Goal: Task Accomplishment & Management: Manage account settings

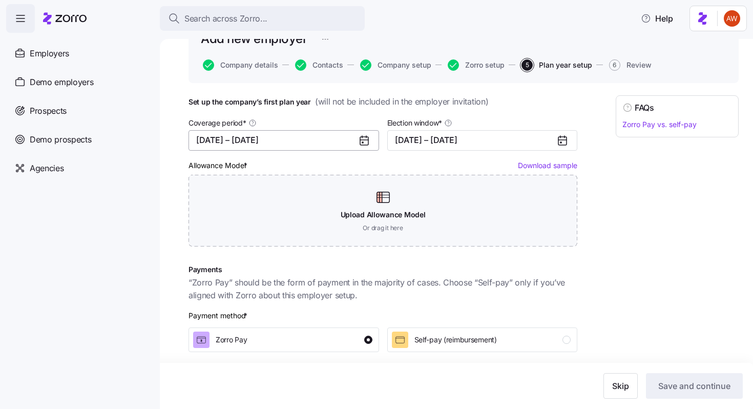
scroll to position [200, 0]
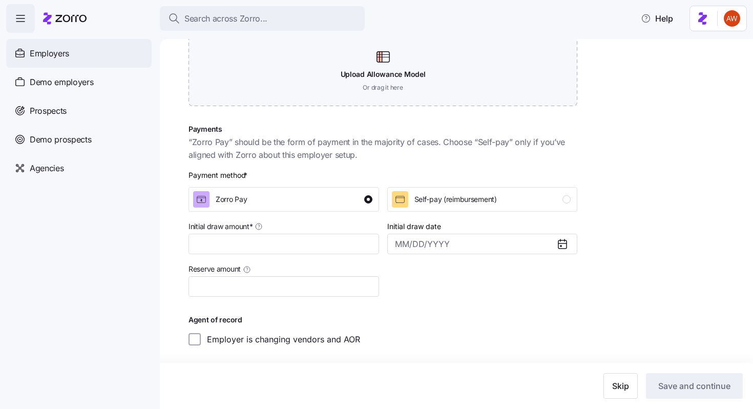
click at [105, 55] on div "Employers" at bounding box center [78, 53] width 145 height 29
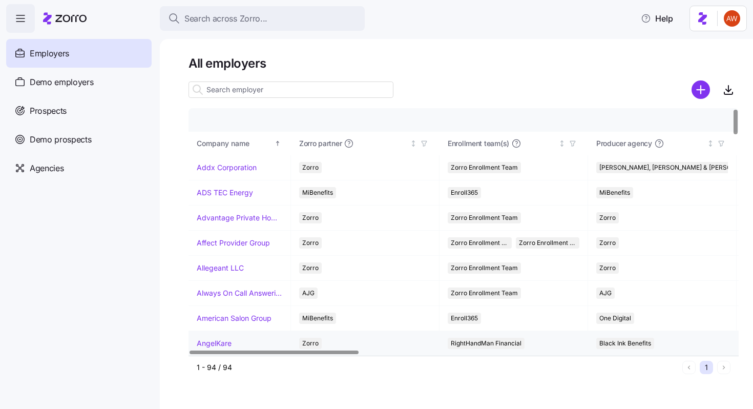
click at [222, 345] on link "AngelKare" at bounding box center [214, 343] width 35 height 10
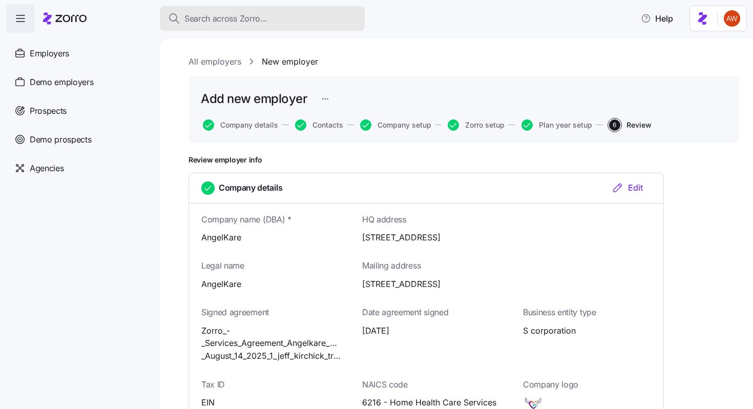
click at [219, 10] on button "Search across Zorro..." at bounding box center [262, 18] width 205 height 25
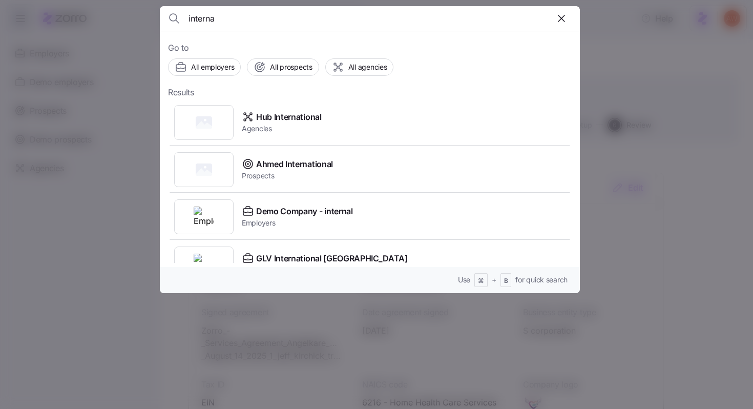
type input "interna"
click at [122, 171] on div at bounding box center [376, 204] width 753 height 409
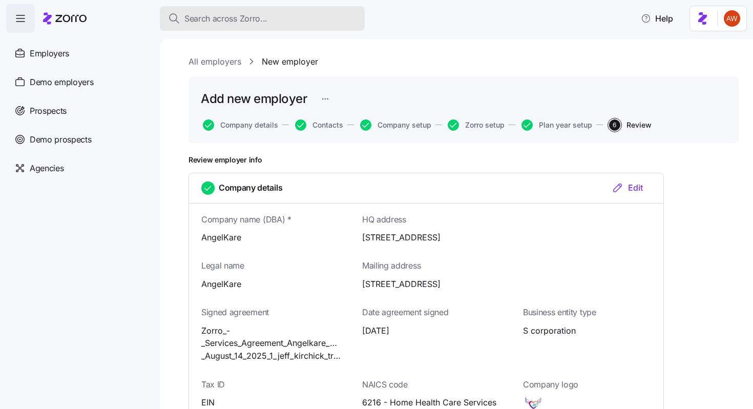
click at [238, 19] on span "Search across Zorro..." at bounding box center [225, 18] width 83 height 13
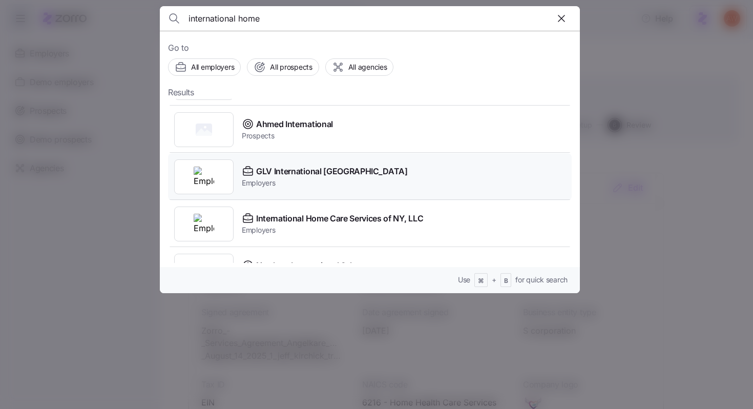
scroll to position [52, 0]
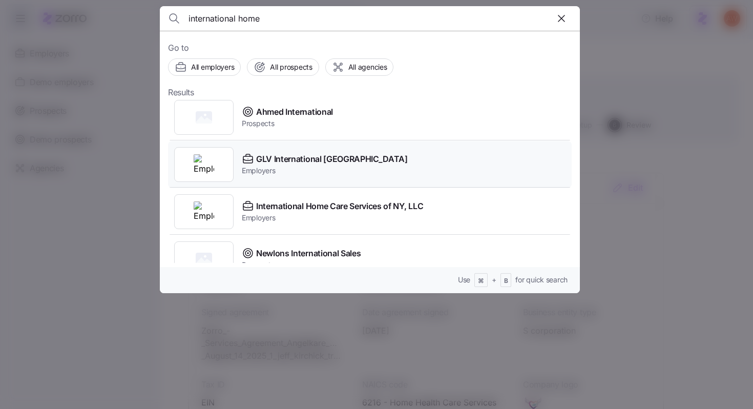
type input "international home"
click at [263, 204] on span "International Home Care Services of NY, LLC" at bounding box center [339, 206] width 167 height 13
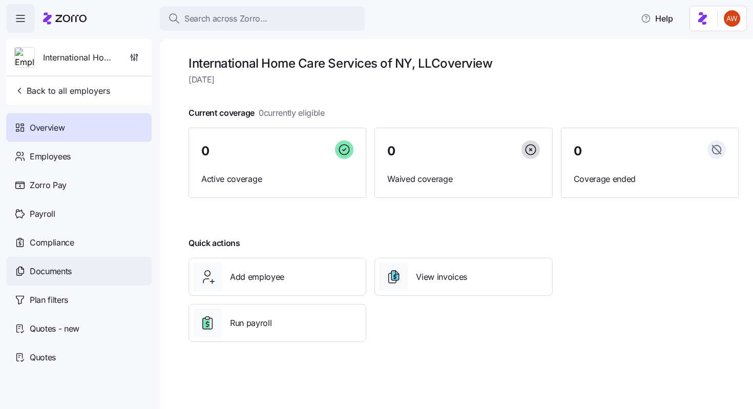
click at [56, 272] on span "Documents" at bounding box center [51, 271] width 42 height 13
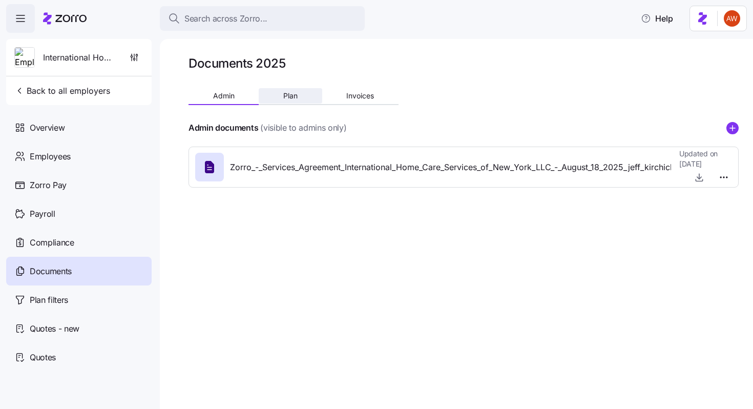
click at [289, 99] on span "Plan" at bounding box center [290, 95] width 14 height 7
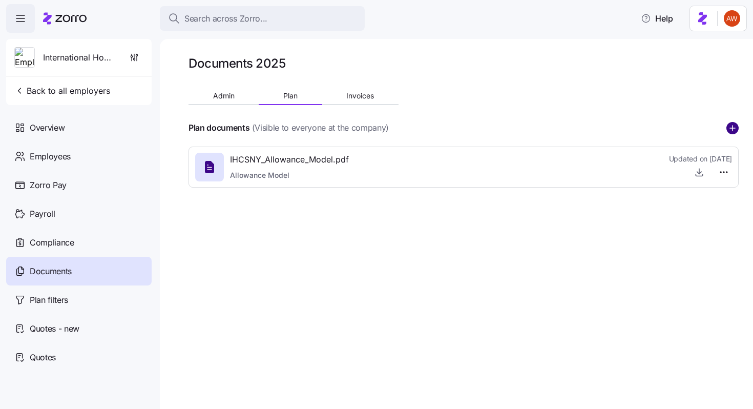
click at [735, 125] on circle "add icon" at bounding box center [732, 127] width 11 height 11
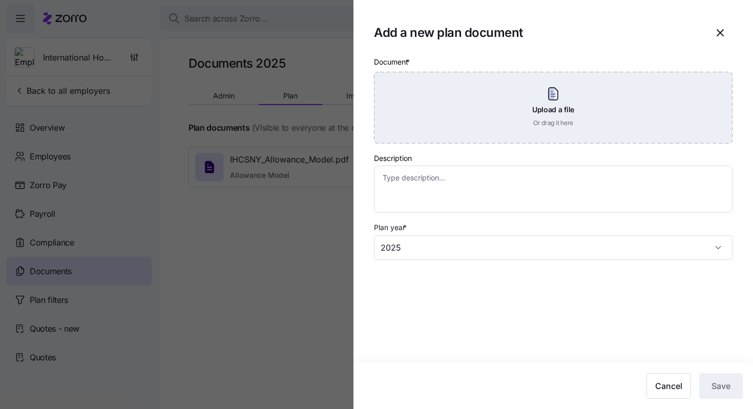
click at [657, 116] on div "Upload a file Or drag it here" at bounding box center [553, 108] width 358 height 72
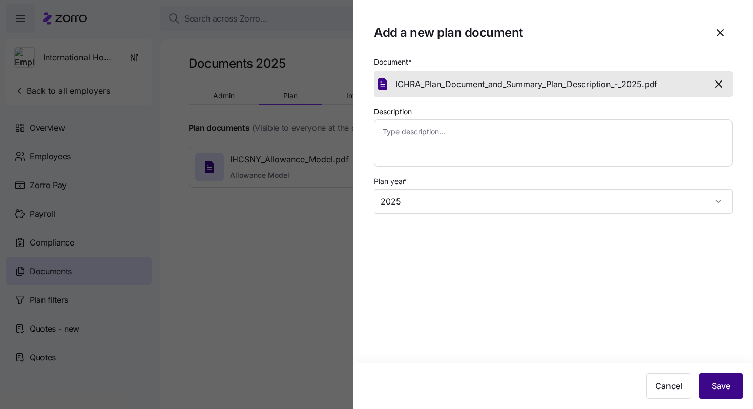
click at [722, 381] on span "Save" at bounding box center [720, 385] width 19 height 12
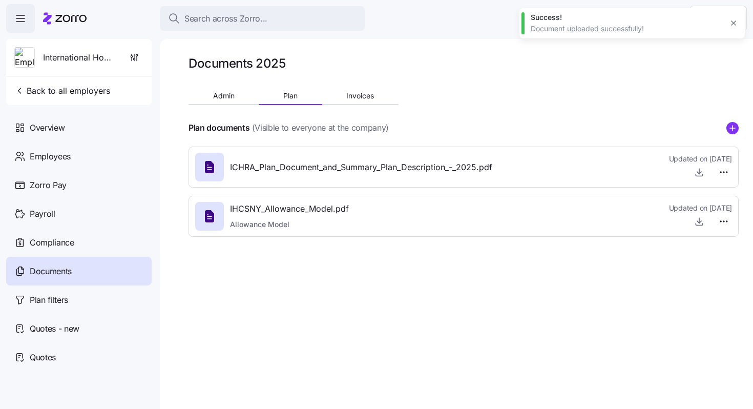
type textarea "x"
click at [230, 95] on span "Admin" at bounding box center [224, 95] width 22 height 7
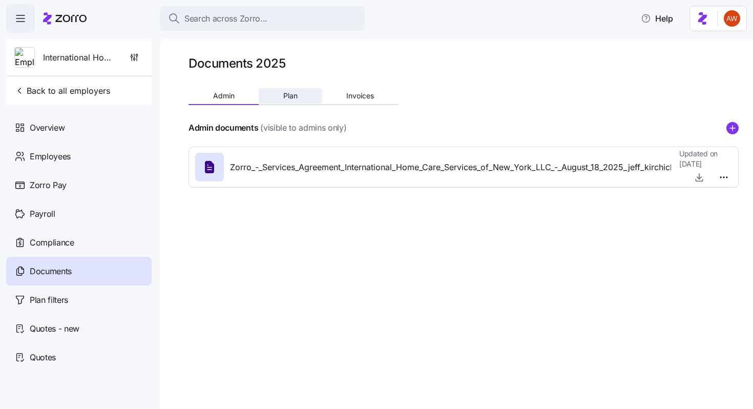
click at [295, 94] on span "Plan" at bounding box center [290, 95] width 14 height 7
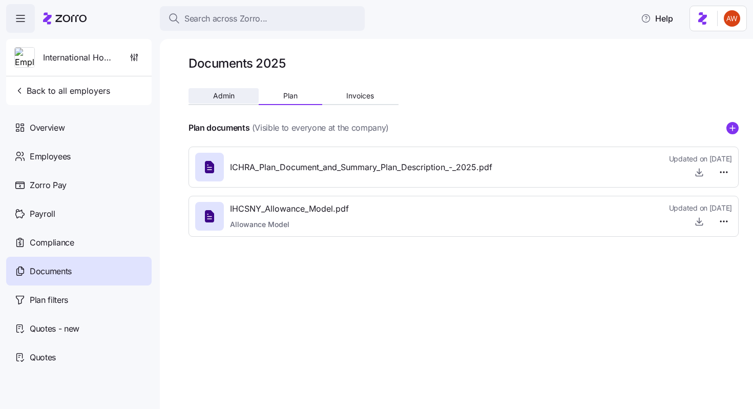
click at [230, 98] on span "Admin" at bounding box center [224, 95] width 22 height 7
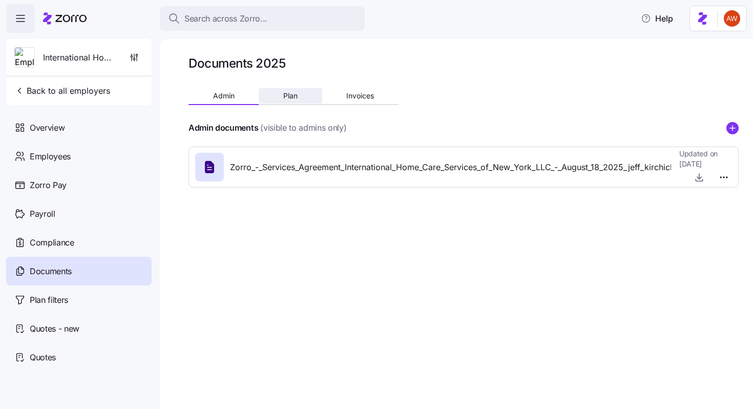
click at [264, 98] on button "Plan" at bounding box center [290, 95] width 63 height 15
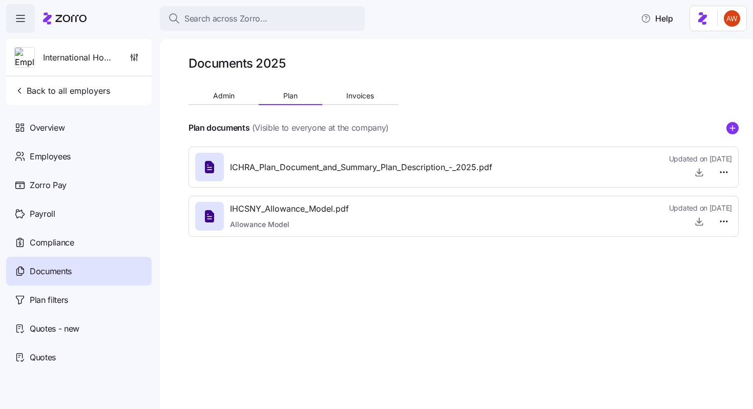
click at [29, 60] on img at bounding box center [24, 58] width 19 height 20
click at [140, 55] on span "button" at bounding box center [133, 57] width 17 height 19
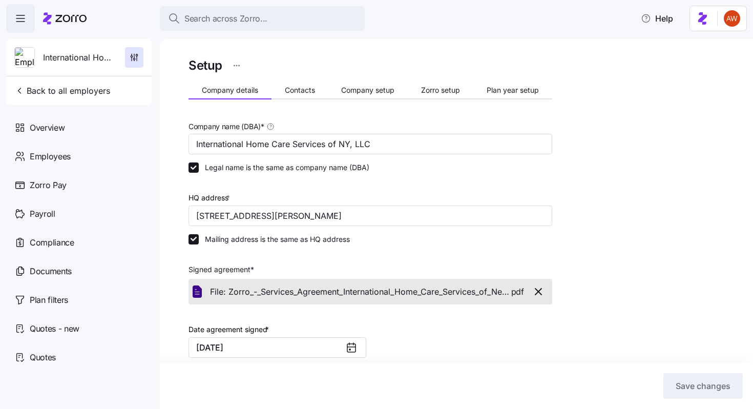
click at [80, 67] on div "International Home Care Services of NY, LLC" at bounding box center [78, 57] width 137 height 37
drag, startPoint x: 44, startPoint y: 55, endPoint x: 118, endPoint y: 68, distance: 74.8
click at [118, 68] on div "International Home Care Services of NY, LLC" at bounding box center [78, 57] width 137 height 37
click at [130, 58] on icon "button" at bounding box center [134, 57] width 10 height 10
click at [103, 90] on span "Back to all employers" at bounding box center [62, 90] width 96 height 12
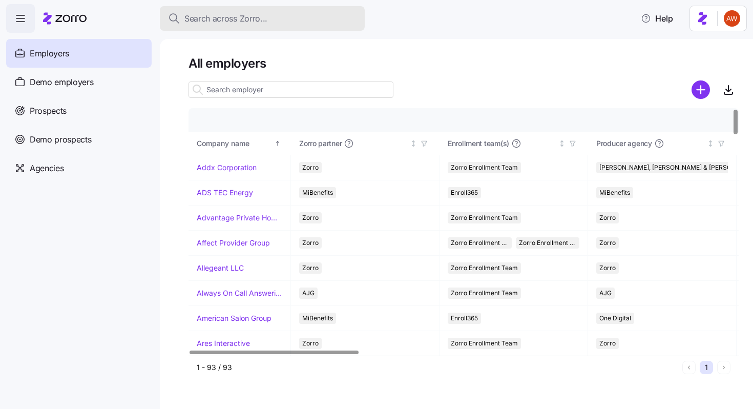
click at [223, 23] on span "Search across Zorro..." at bounding box center [225, 18] width 83 height 13
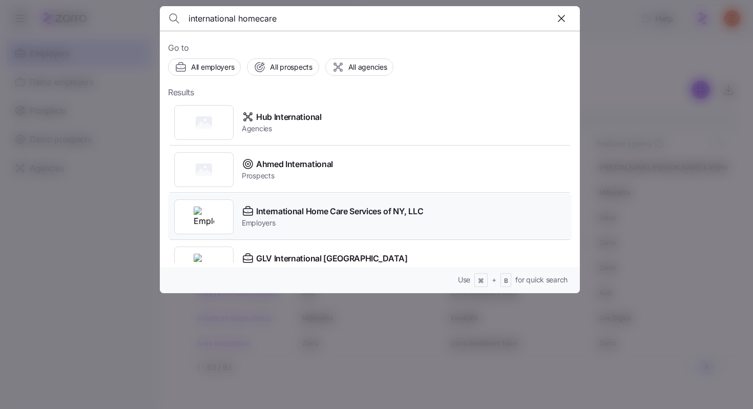
type input "international homecare"
click at [262, 213] on span "International Home Care Services of NY, LLC" at bounding box center [339, 211] width 167 height 13
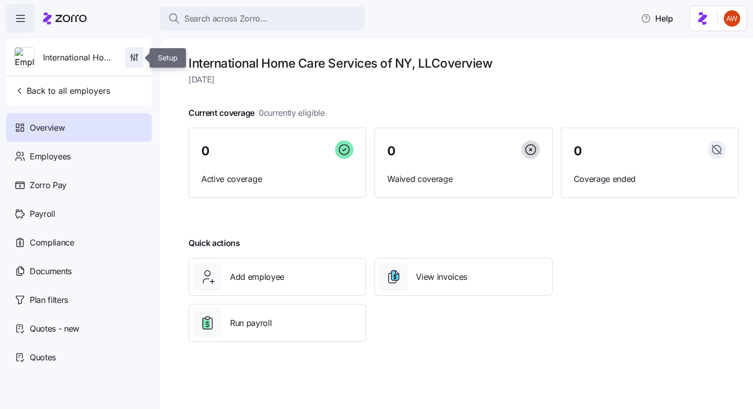
click at [129, 55] on icon "button" at bounding box center [134, 57] width 10 height 10
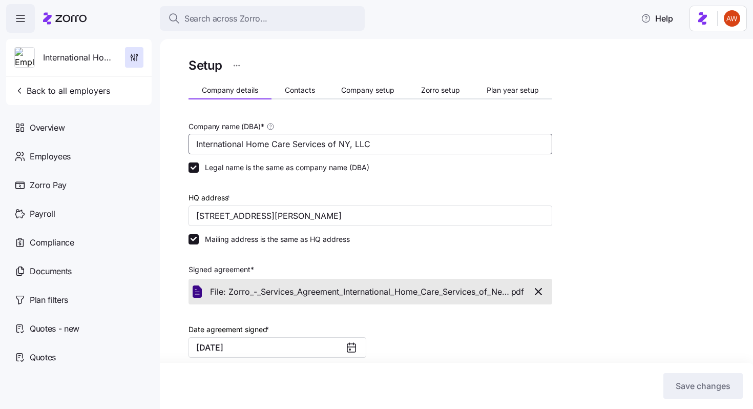
drag, startPoint x: 402, startPoint y: 146, endPoint x: 187, endPoint y: 145, distance: 215.6
click at [187, 145] on div "Setup Company details Contacts Company setup Zorro setup Plan year setup Compan…" at bounding box center [456, 224] width 593 height 370
click at [443, 87] on span "Zorro setup" at bounding box center [440, 90] width 39 height 7
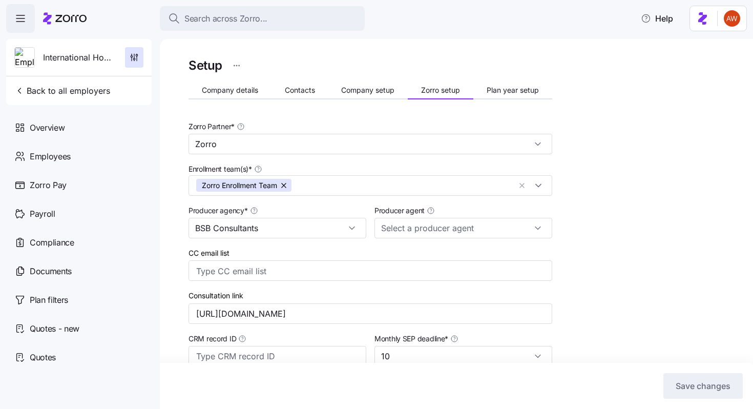
type input "[PERSON_NAME] ([EMAIL_ADDRESS][DOMAIN_NAME])"
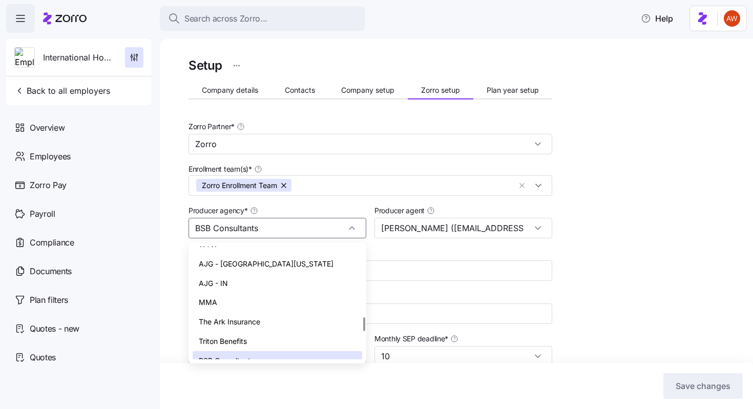
drag, startPoint x: 265, startPoint y: 227, endPoint x: 186, endPoint y: 225, distance: 78.4
click at [186, 225] on div "Setup Company details Contacts Company setup Zorro setup Plan year setup Zorro …" at bounding box center [456, 224] width 593 height 370
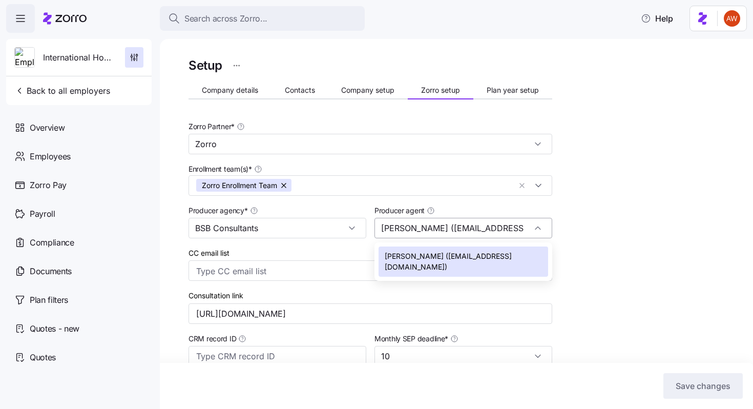
click at [417, 224] on input "[PERSON_NAME] ([EMAIL_ADDRESS][DOMAIN_NAME])" at bounding box center [463, 228] width 178 height 20
drag, startPoint x: 495, startPoint y: 267, endPoint x: 418, endPoint y: 267, distance: 77.3
click at [418, 267] on span "[PERSON_NAME] ([EMAIL_ADDRESS][DOMAIN_NAME])" at bounding box center [463, 261] width 157 height 22
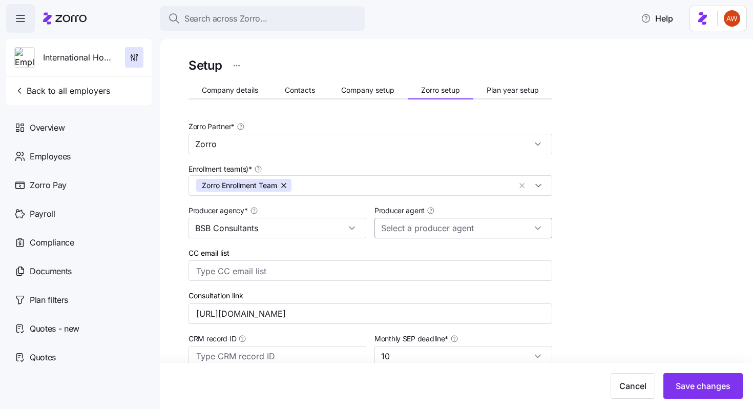
click at [408, 232] on input "Producer agent" at bounding box center [463, 228] width 178 height 20
click at [414, 254] on span "[PERSON_NAME] ([EMAIL_ADDRESS][DOMAIN_NAME])" at bounding box center [463, 261] width 157 height 22
type input "[PERSON_NAME] ([EMAIL_ADDRESS][DOMAIN_NAME])"
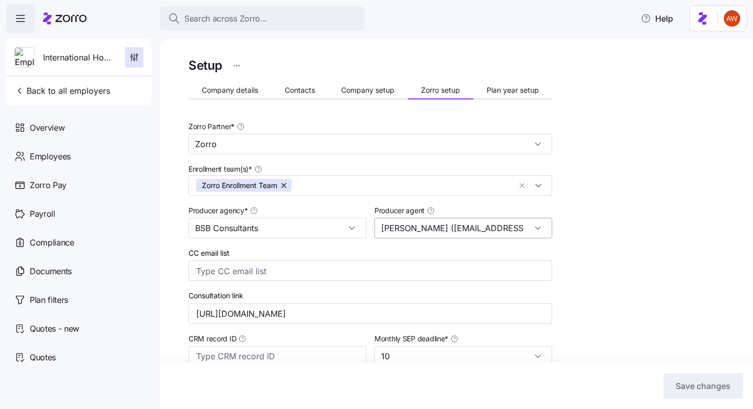
scroll to position [0, 44]
drag, startPoint x: 442, startPoint y: 228, endPoint x: 550, endPoint y: 230, distance: 108.1
click at [550, 230] on input "[PERSON_NAME] ([EMAIL_ADDRESS][DOMAIN_NAME])" at bounding box center [463, 228] width 178 height 20
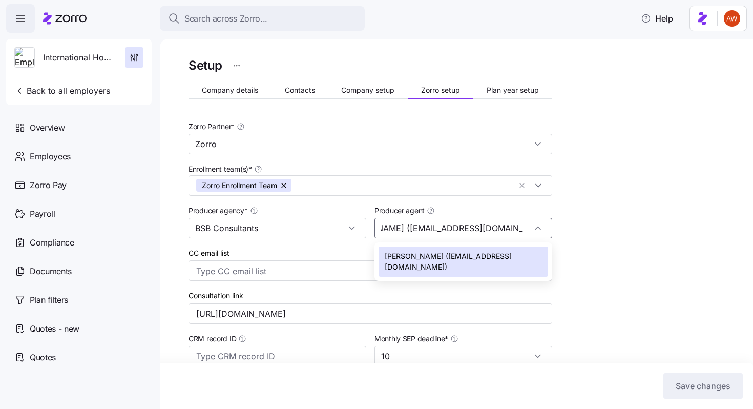
click at [576, 234] on div "Setup Company details Contacts Company setup Zorro setup Plan year setup Zorro …" at bounding box center [463, 356] width 550 height 603
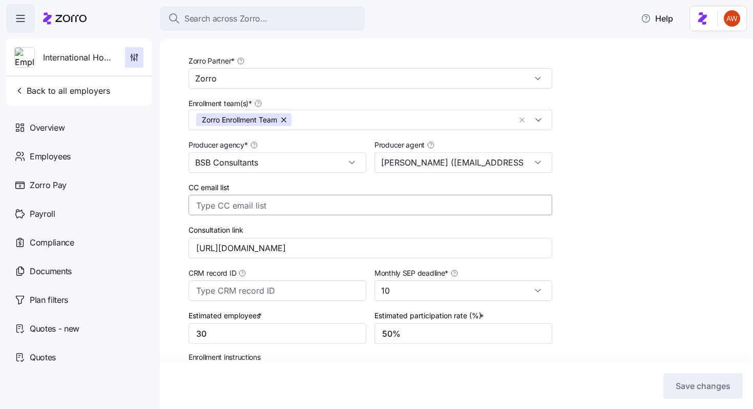
scroll to position [0, 0]
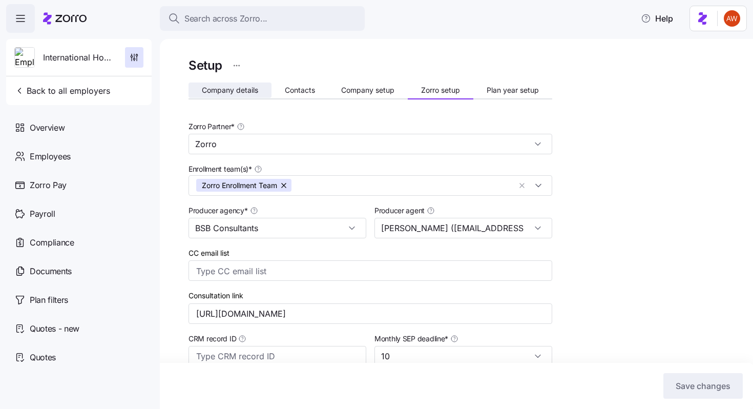
click at [236, 88] on span "Company details" at bounding box center [230, 90] width 56 height 7
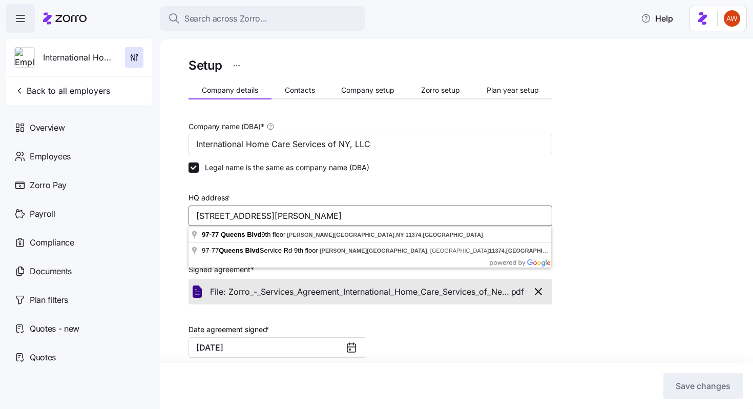
drag, startPoint x: 426, startPoint y: 219, endPoint x: 181, endPoint y: 209, distance: 244.9
click at [181, 209] on div "Setup Company details Contacts Company setup Zorro setup Plan year setup Compan…" at bounding box center [456, 224] width 593 height 370
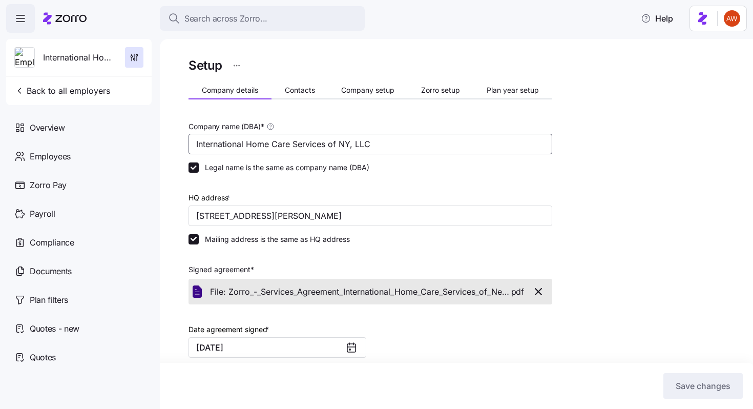
drag, startPoint x: 376, startPoint y: 143, endPoint x: 192, endPoint y: 142, distance: 184.9
click at [192, 142] on input "International Home Care Services of NY, LLC" at bounding box center [370, 144] width 364 height 20
click at [71, 275] on span "Documents" at bounding box center [51, 271] width 42 height 13
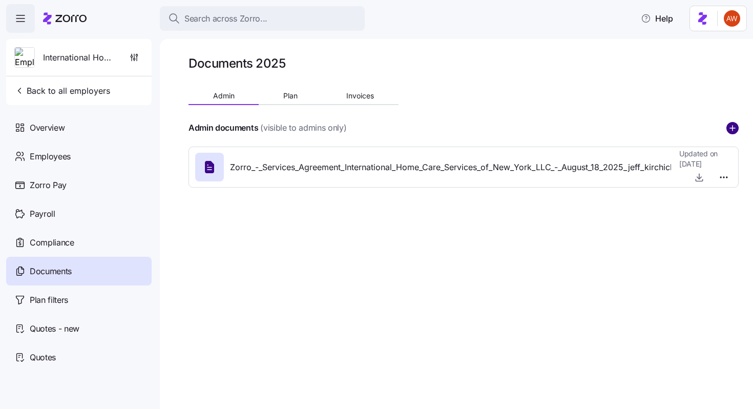
click at [730, 126] on circle "add icon" at bounding box center [732, 127] width 11 height 11
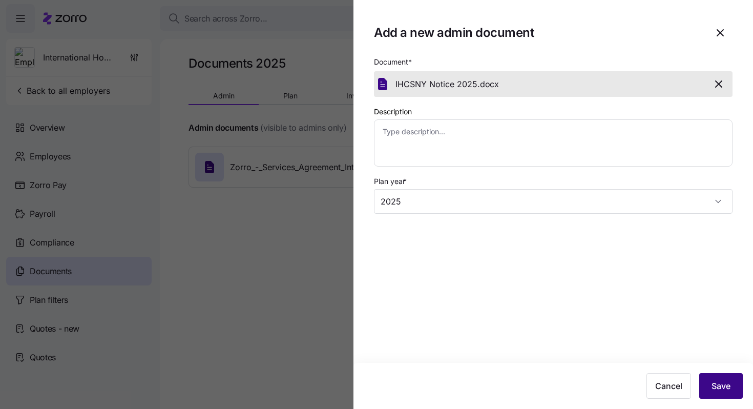
click at [720, 378] on button "Save" at bounding box center [721, 386] width 44 height 26
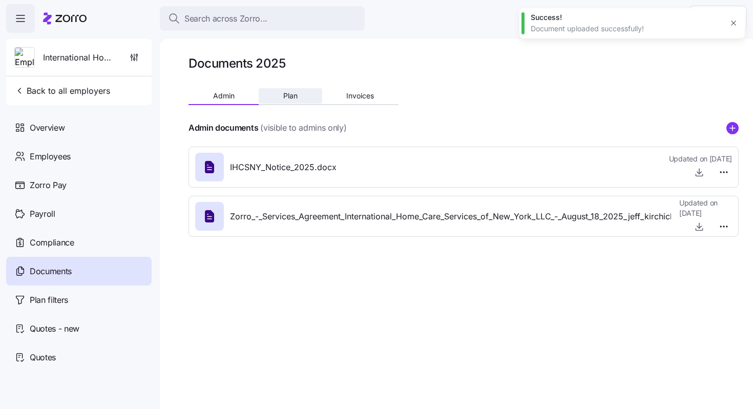
click at [292, 89] on button "Plan" at bounding box center [290, 95] width 63 height 15
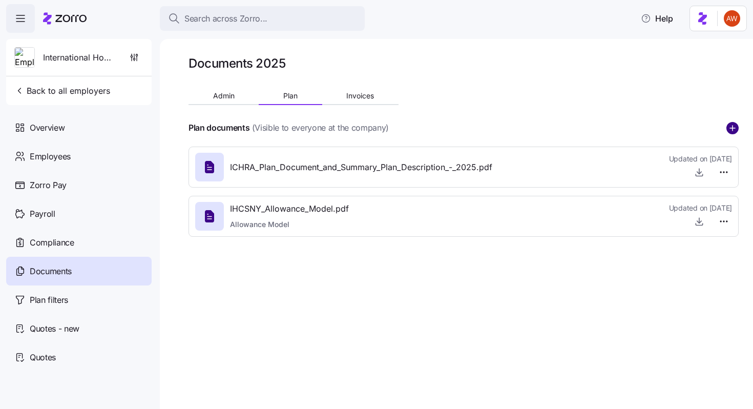
click at [729, 128] on circle "add icon" at bounding box center [732, 127] width 11 height 11
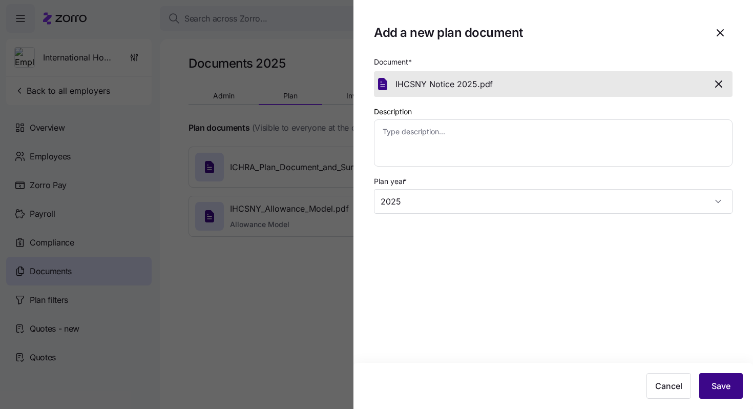
click at [726, 377] on button "Save" at bounding box center [721, 386] width 44 height 26
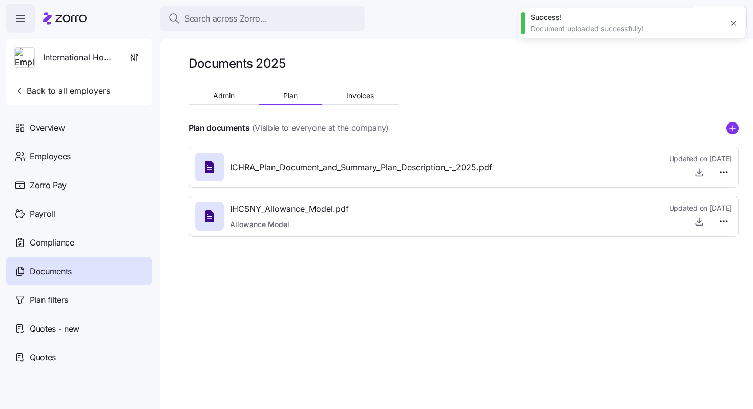
type textarea "x"
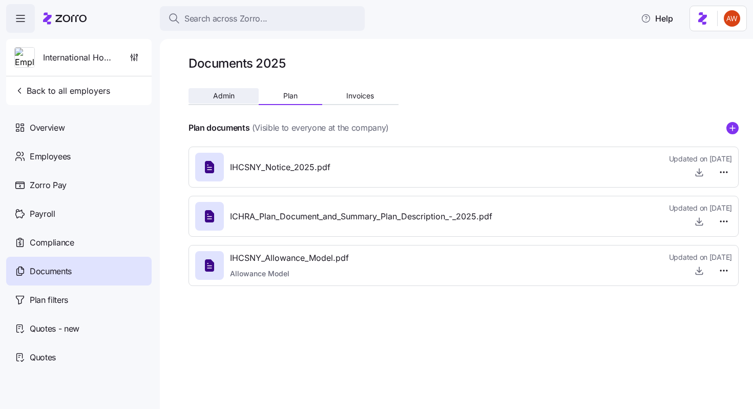
click at [227, 92] on span "Admin" at bounding box center [224, 95] width 22 height 7
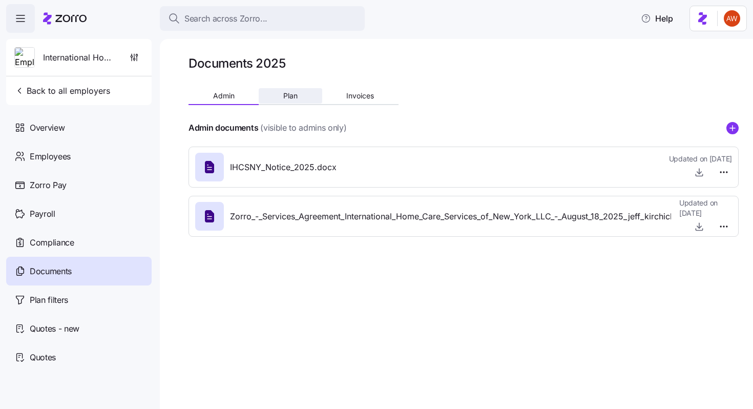
click at [271, 92] on button "Plan" at bounding box center [290, 95] width 63 height 15
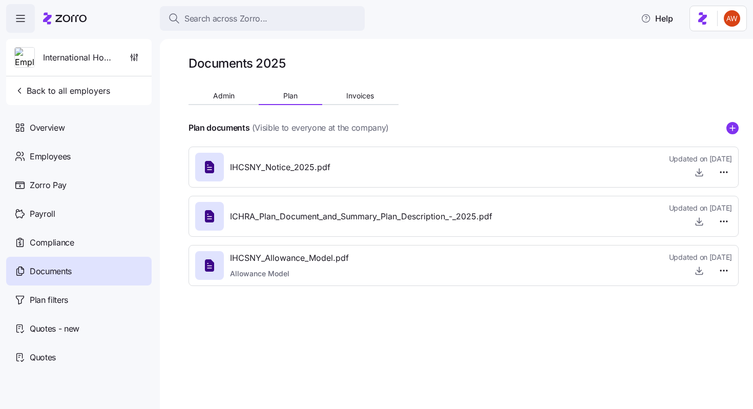
click at [122, 58] on div "International Home Care Services of NY, LLC" at bounding box center [78, 57] width 137 height 37
click at [131, 57] on icon "button" at bounding box center [134, 57] width 10 height 10
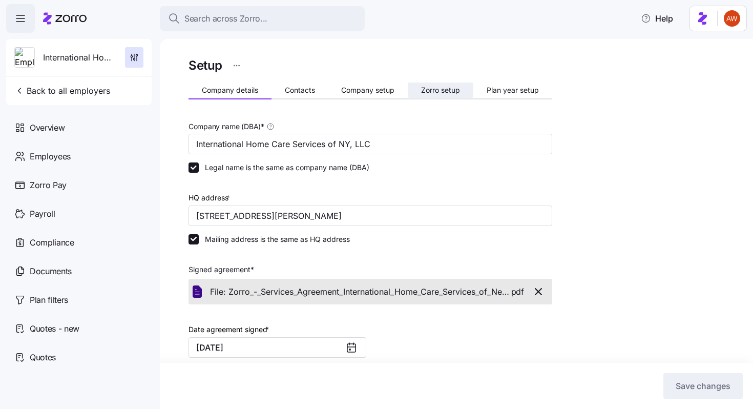
click at [425, 91] on span "Zorro setup" at bounding box center [440, 90] width 39 height 7
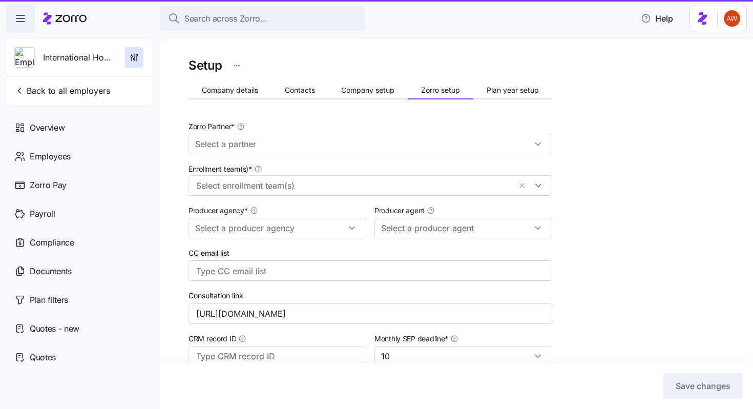
type input "[PERSON_NAME] ([EMAIL_ADDRESS][DOMAIN_NAME])"
type input "Zorro"
type input "BSB Consultants"
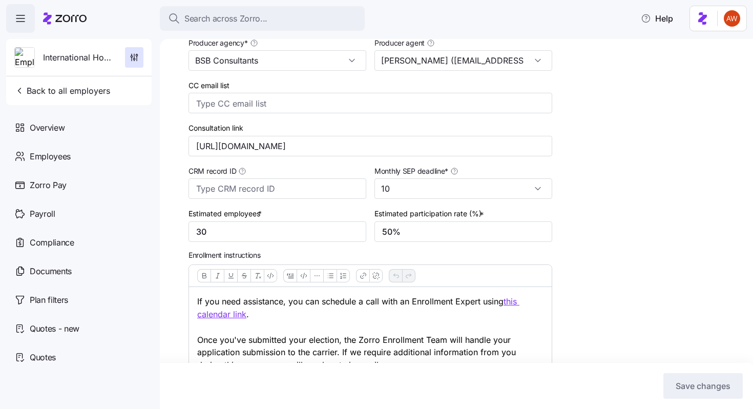
scroll to position [263, 0]
